Goal: Navigation & Orientation: Find specific page/section

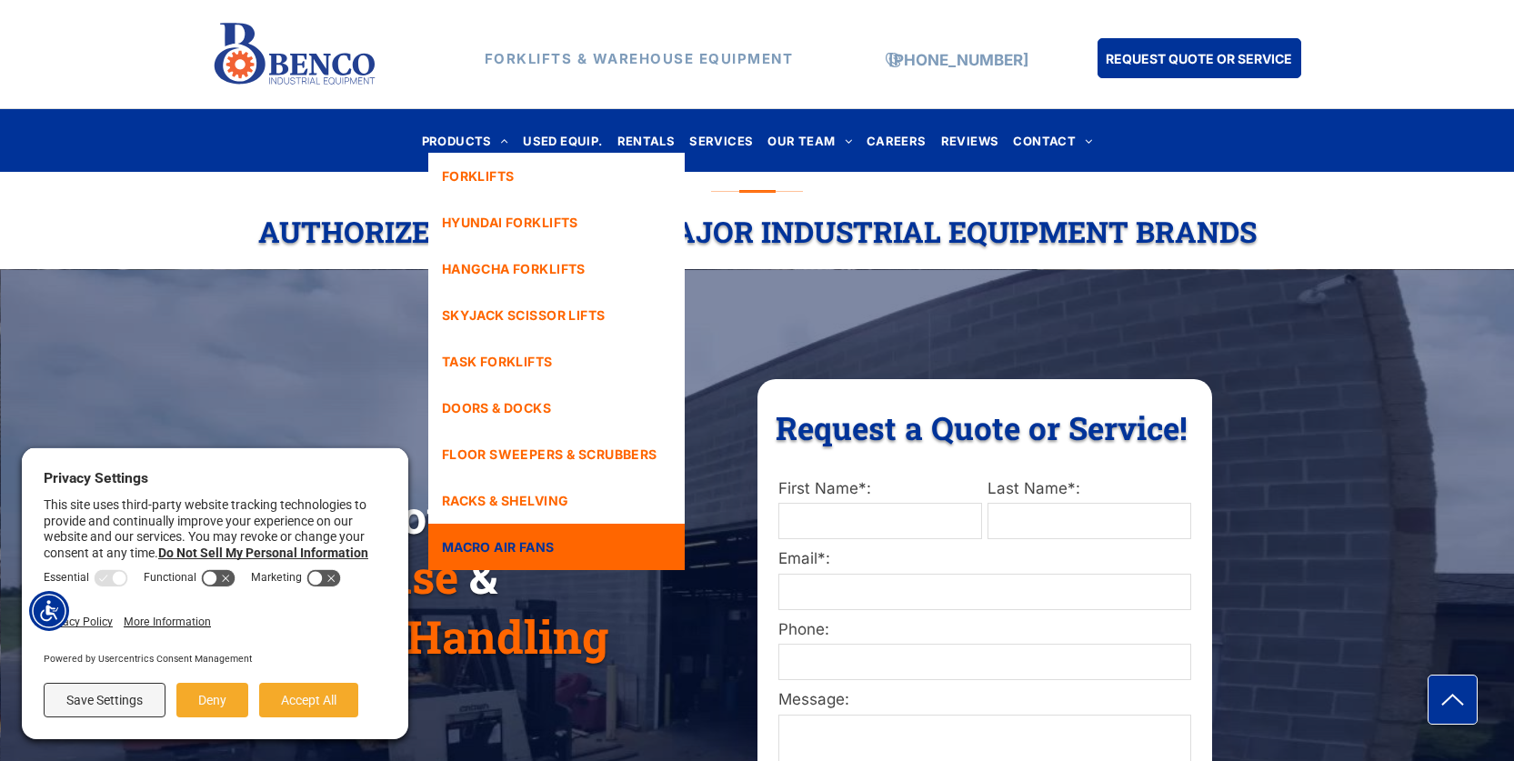
click at [555, 543] on span "MACRO AIR FANS" at bounding box center [498, 546] width 113 height 19
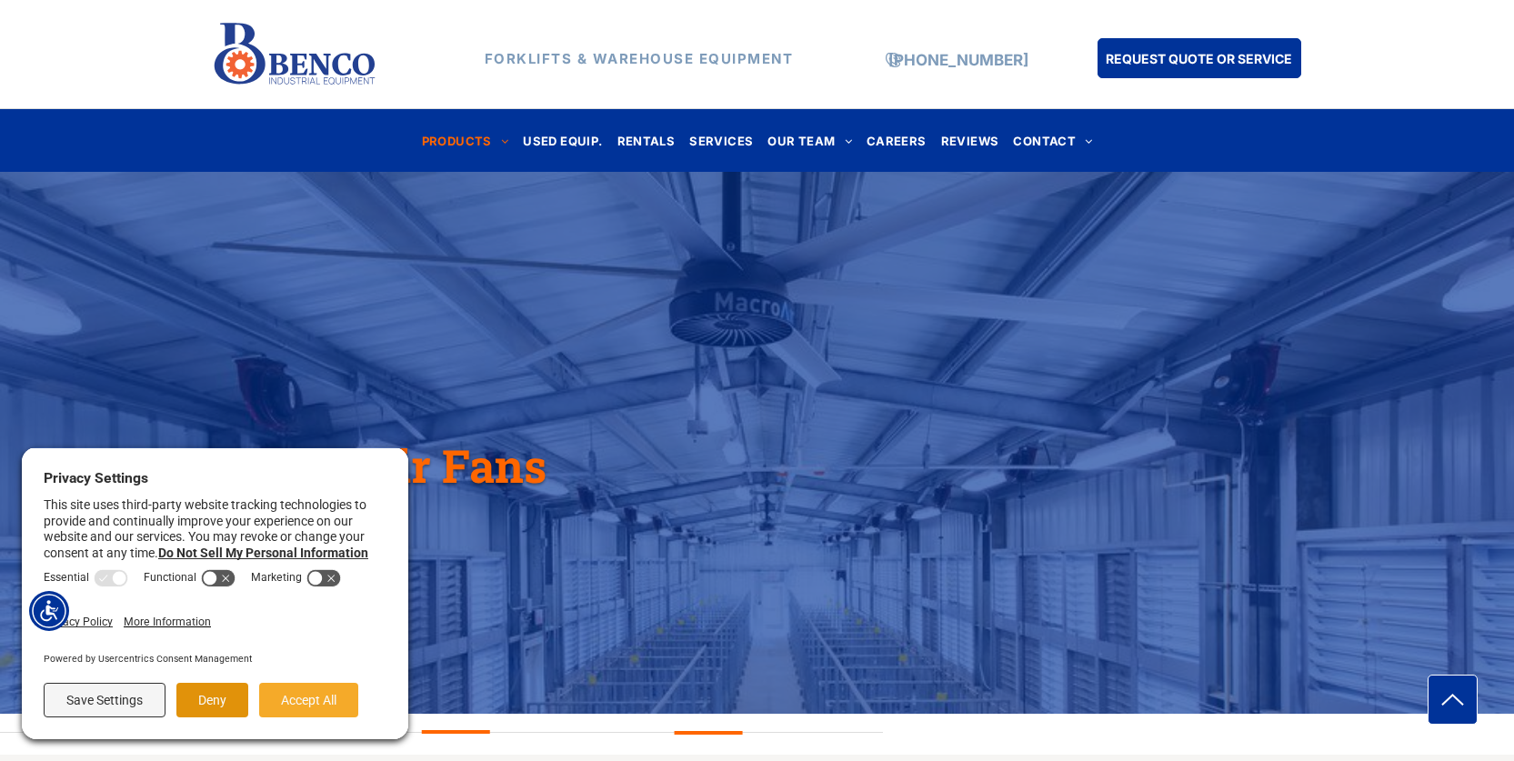
click at [211, 706] on button "Deny" at bounding box center [212, 700] width 72 height 35
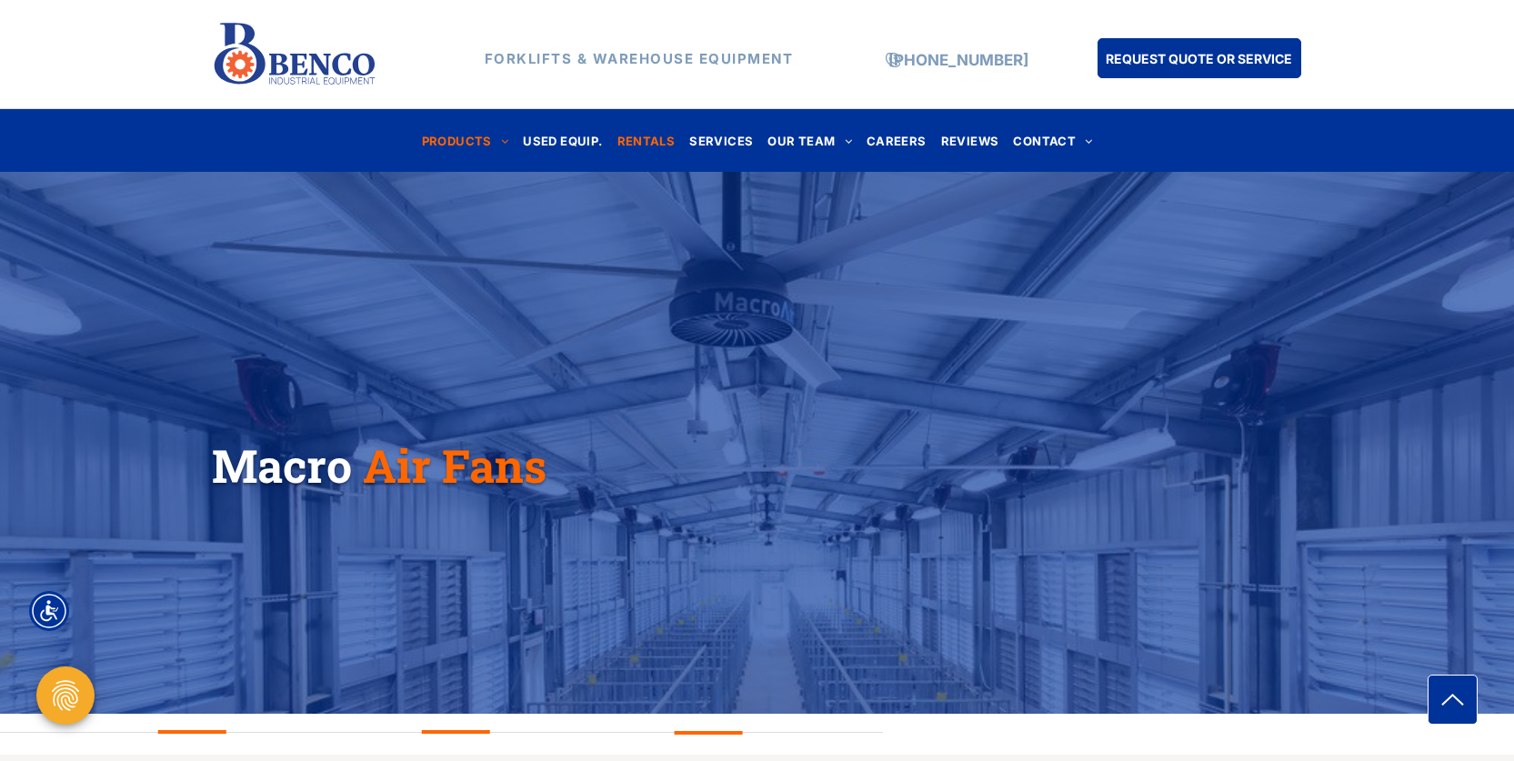
click at [637, 138] on span "RENTALS" at bounding box center [646, 140] width 58 height 25
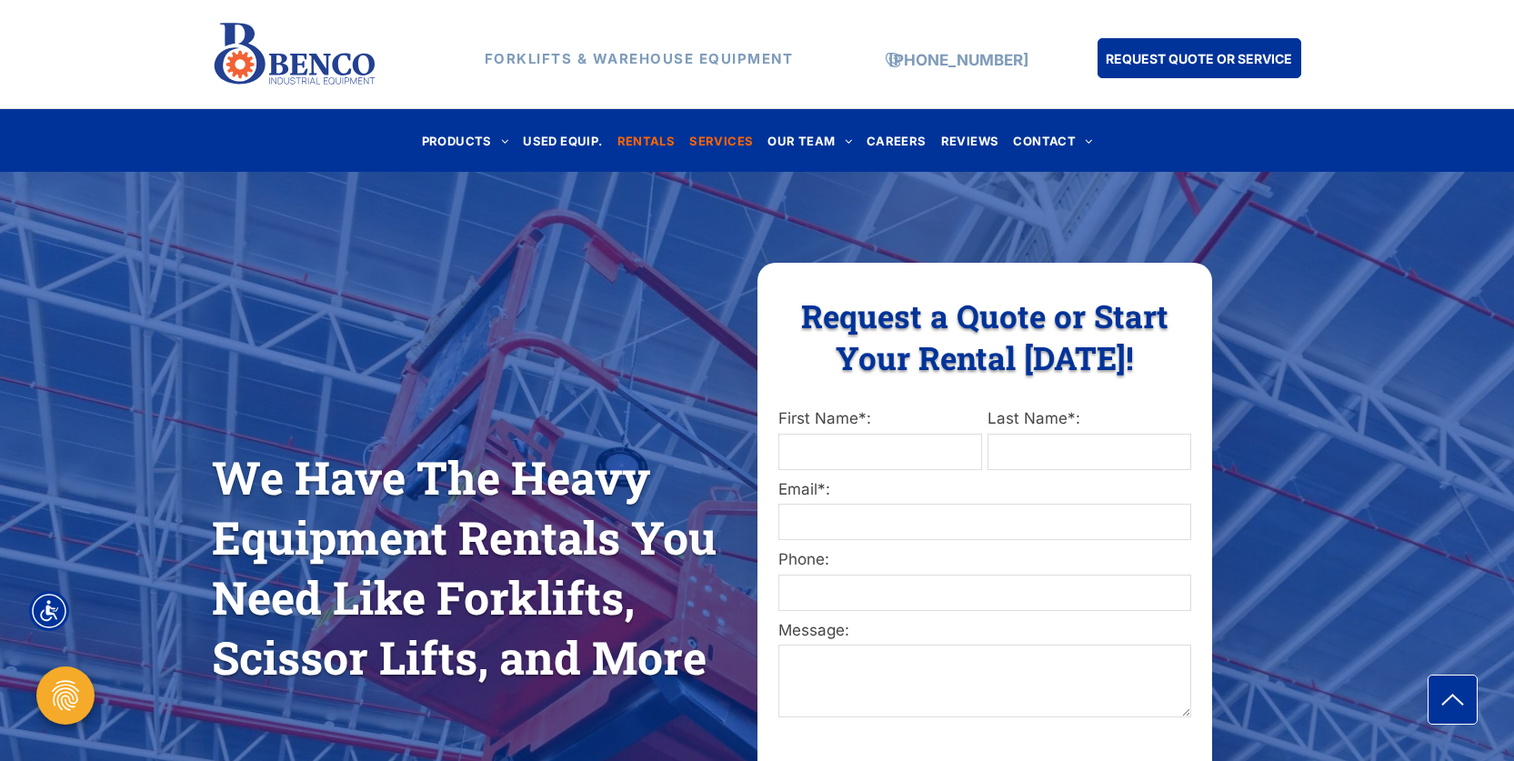
click at [724, 144] on span "SERVICES" at bounding box center [721, 140] width 64 height 25
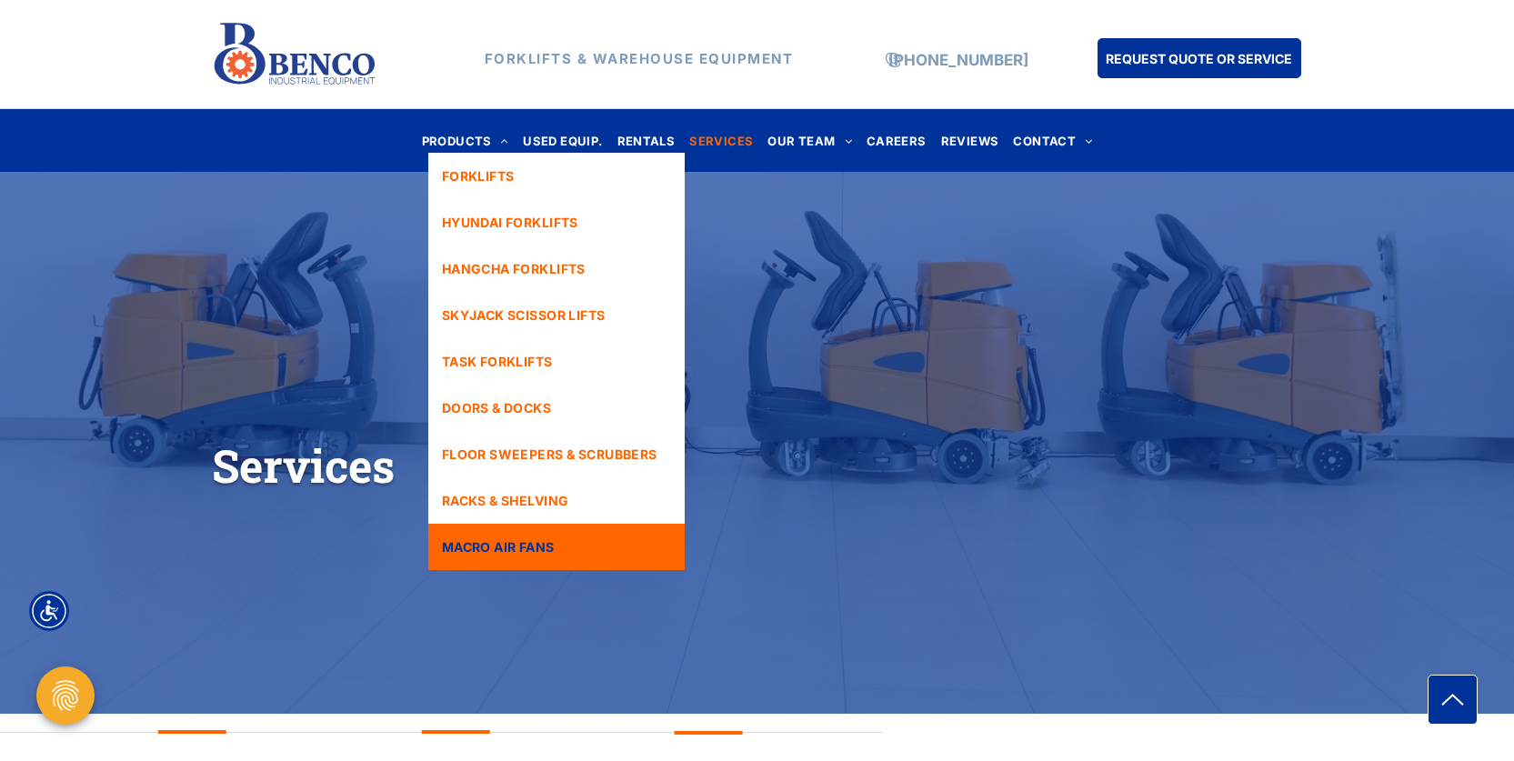
click at [480, 549] on span "MACRO AIR FANS" at bounding box center [498, 546] width 113 height 19
